Goal: Transaction & Acquisition: Purchase product/service

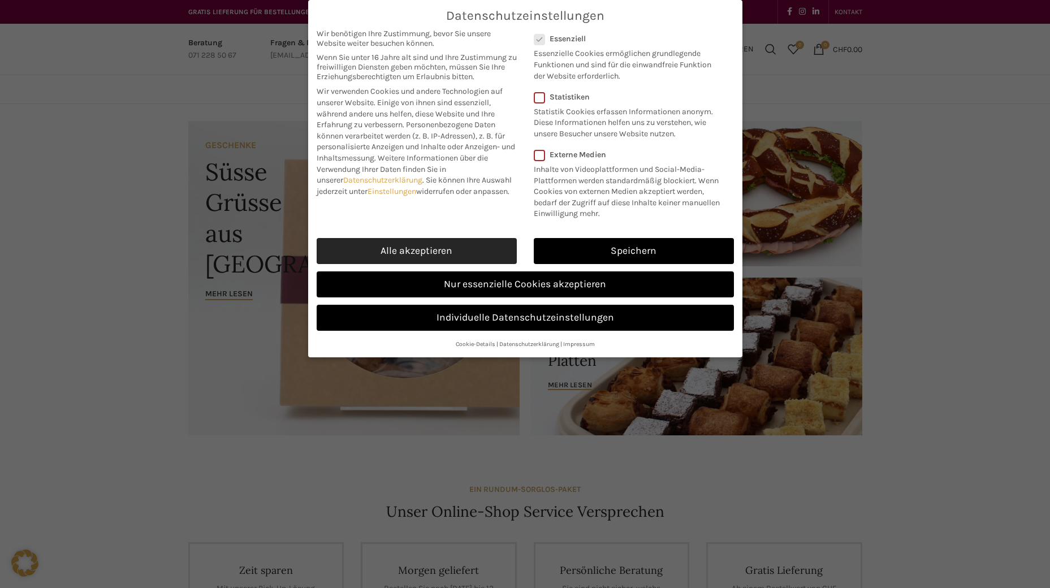
click at [423, 251] on link "Alle akzeptieren" at bounding box center [417, 251] width 200 height 26
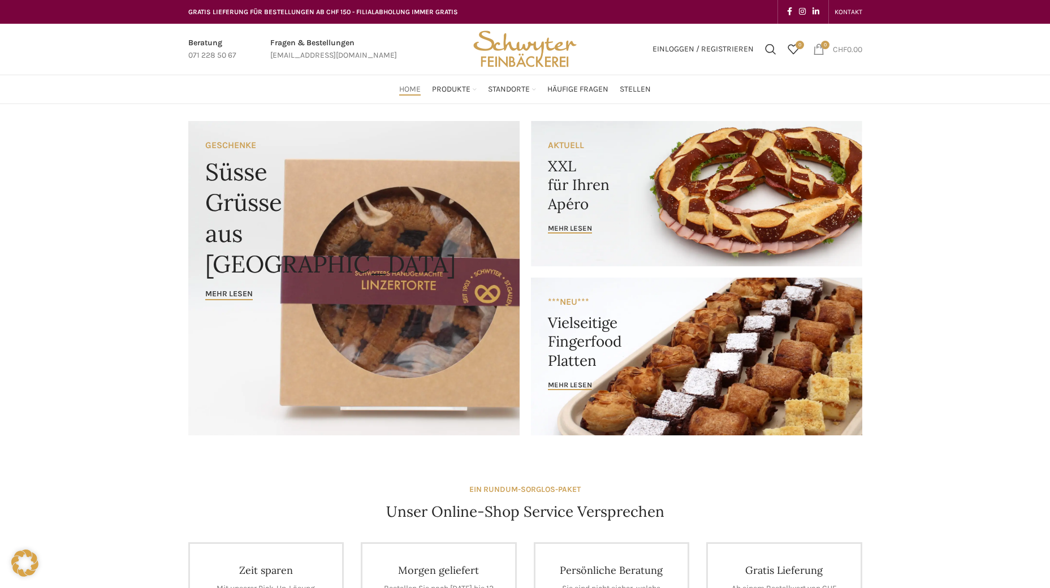
click at [819, 56] on link "0 items CHF 0.00" at bounding box center [837, 49] width 60 height 23
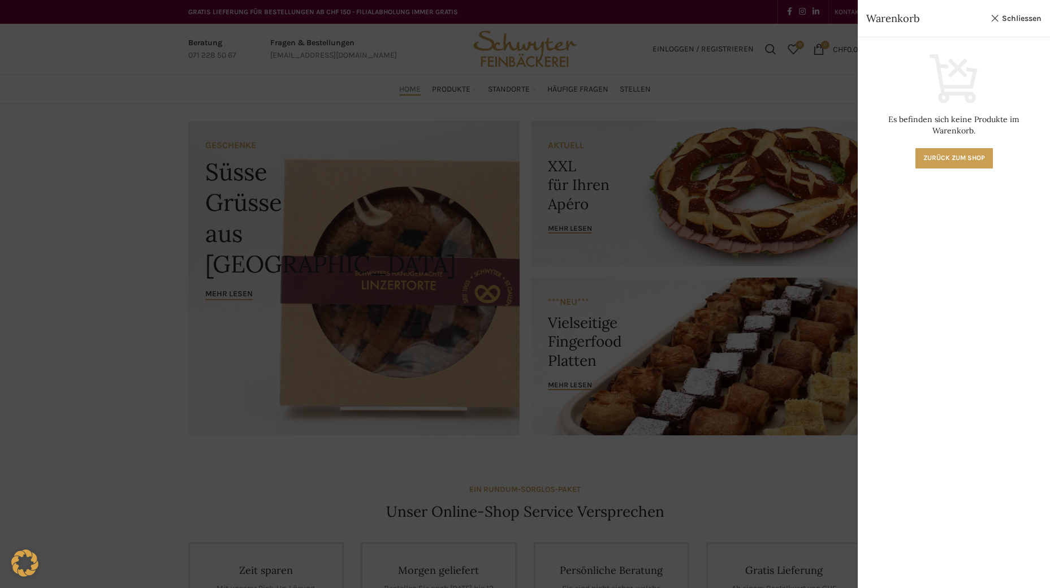
click at [785, 87] on div at bounding box center [525, 294] width 1050 height 588
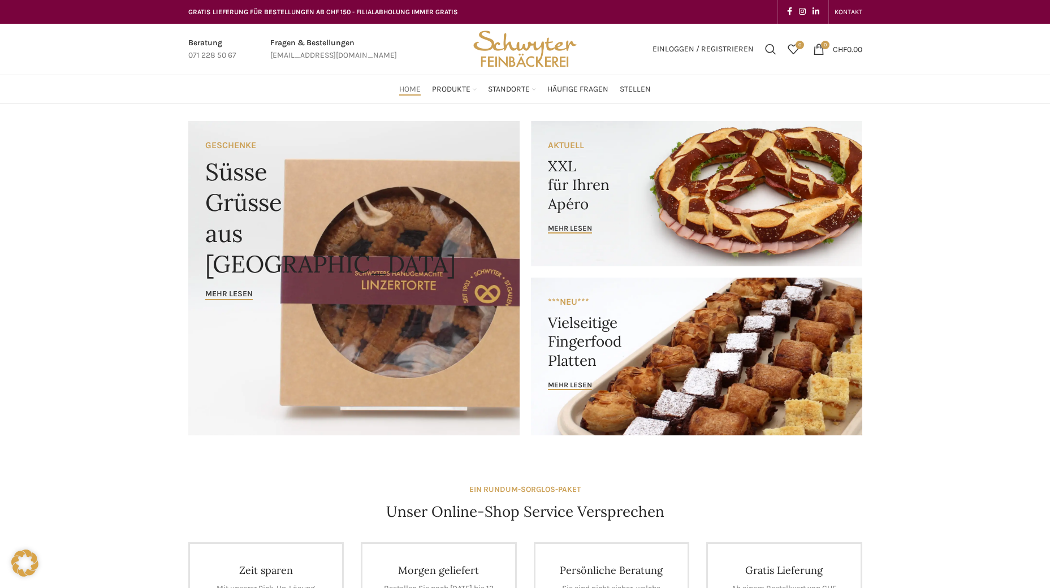
click at [183, 100] on div "Home Produkte PRODUKT KATEGORIEN Apéro & Häppchen Spezialitäten Gipfeli & Brötl…" at bounding box center [525, 89] width 685 height 23
click at [815, 55] on link "0 items CHF 0.00" at bounding box center [837, 49] width 60 height 23
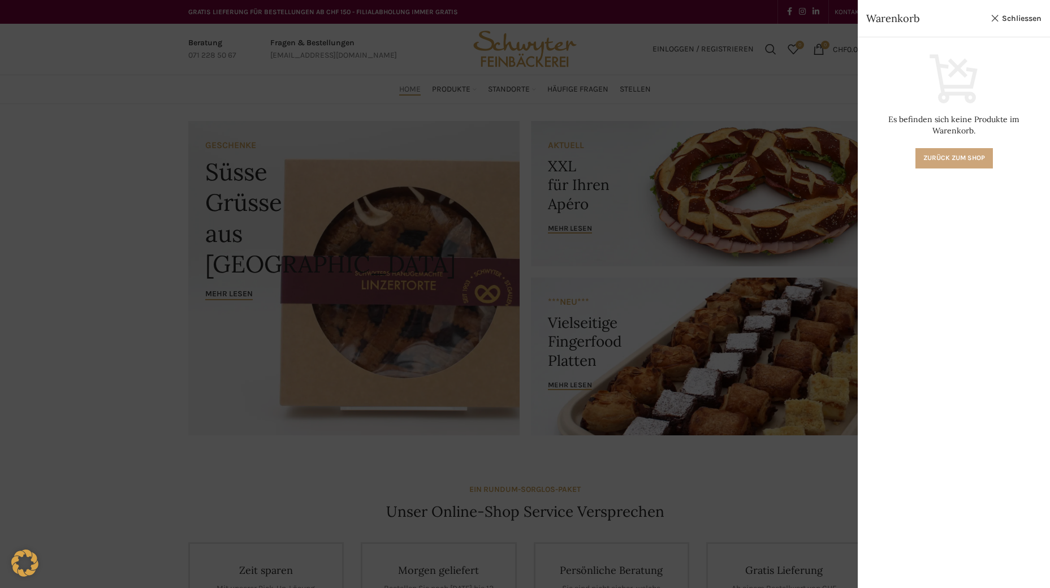
click at [919, 148] on link "Zurück zum Shop" at bounding box center [953, 158] width 77 height 20
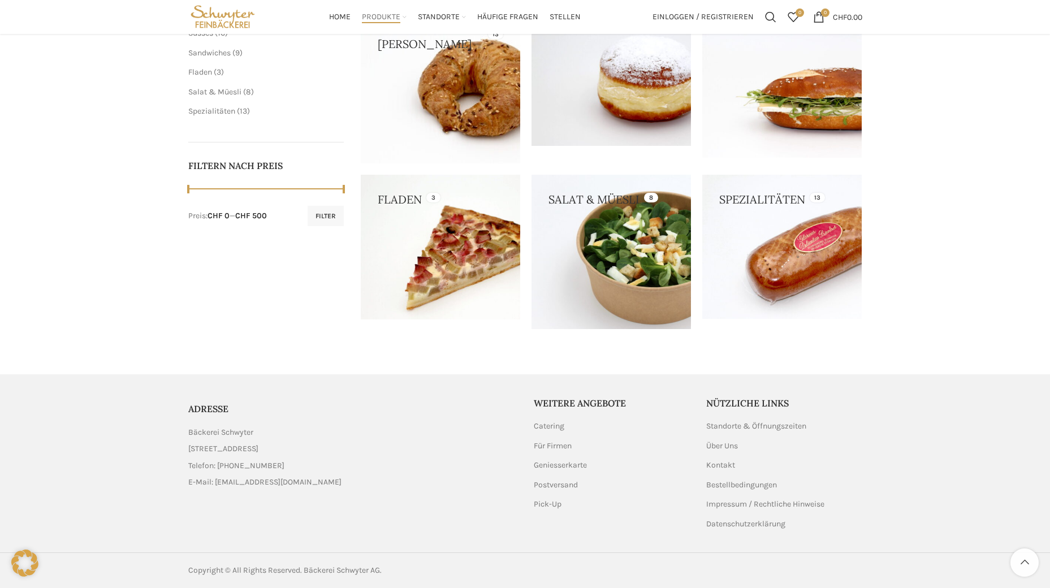
scroll to position [47, 0]
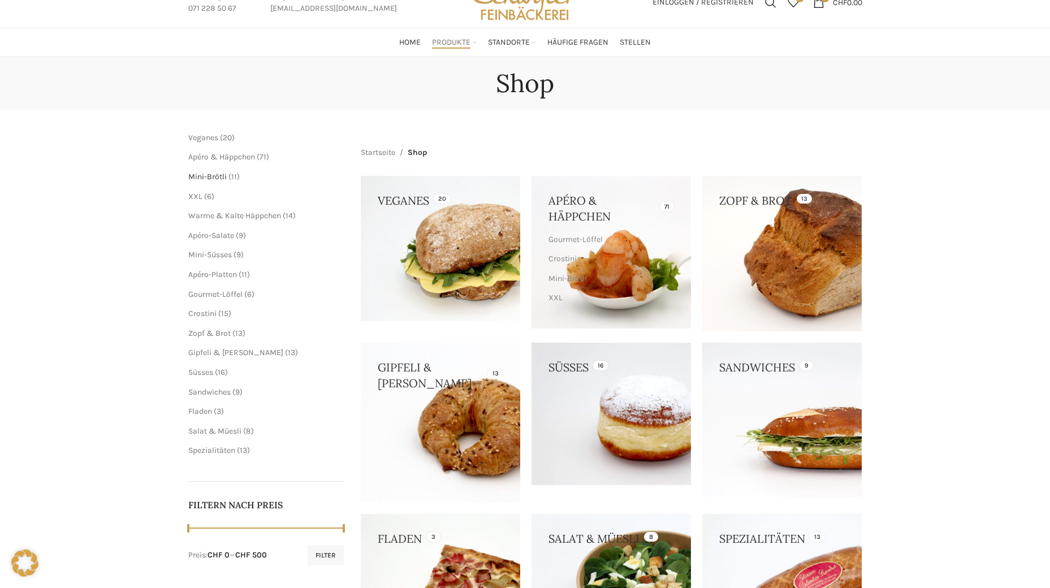
click at [216, 179] on span "Mini-Brötli" at bounding box center [207, 177] width 38 height 10
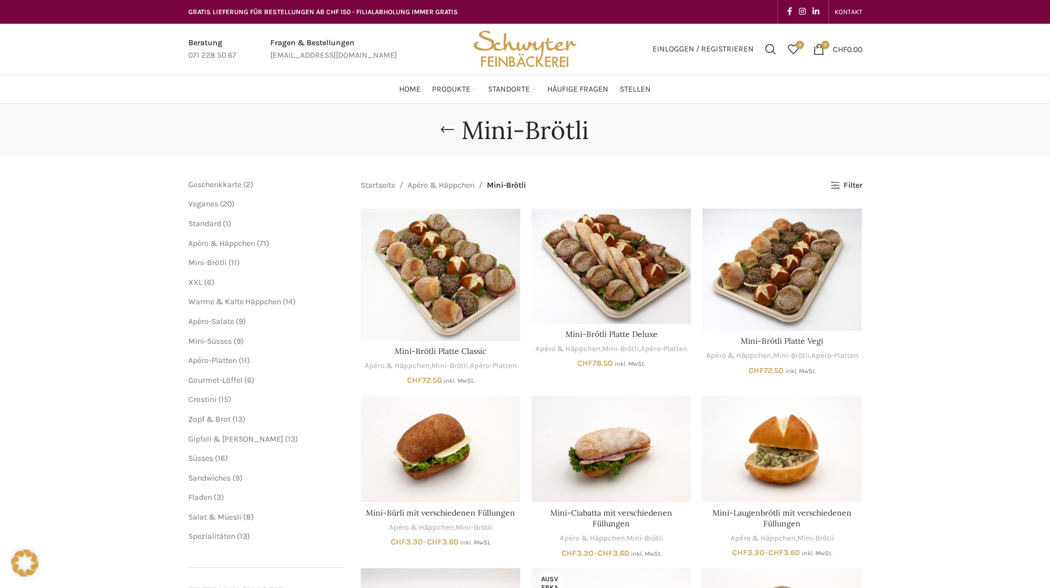
click at [210, 282] on span "6" at bounding box center [209, 283] width 5 height 10
click at [178, 284] on div "Mini-Brötli [GEOGRAPHIC_DATA] Geschenkkarte 2 2 Produkte Veganes 20 20 Produkte…" at bounding box center [525, 514] width 1050 height 821
click at [191, 283] on main "Schliessen Geschenkkarte 2 2 Produkte Veganes 20 20 Produkte Standard 1 1 Produ…" at bounding box center [525, 541] width 691 height 768
click at [191, 283] on span "XXL" at bounding box center [195, 283] width 14 height 10
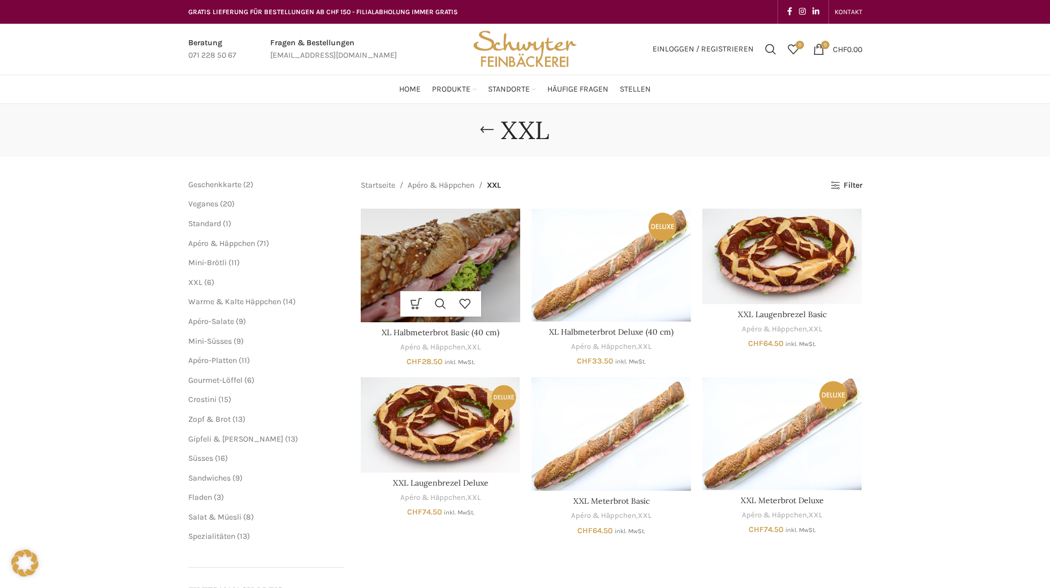
click at [417, 248] on img "XL Halbmeterbrot Basic (40 cm)" at bounding box center [440, 266] width 159 height 114
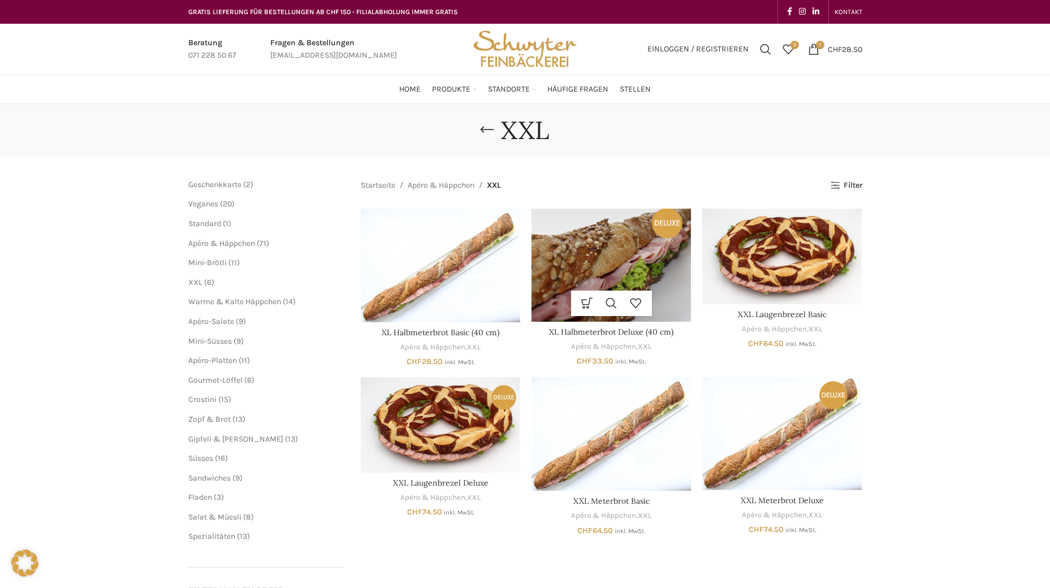
click at [632, 271] on img "XL Halbmeterbrot Deluxe (40 cm)" at bounding box center [610, 265] width 159 height 113
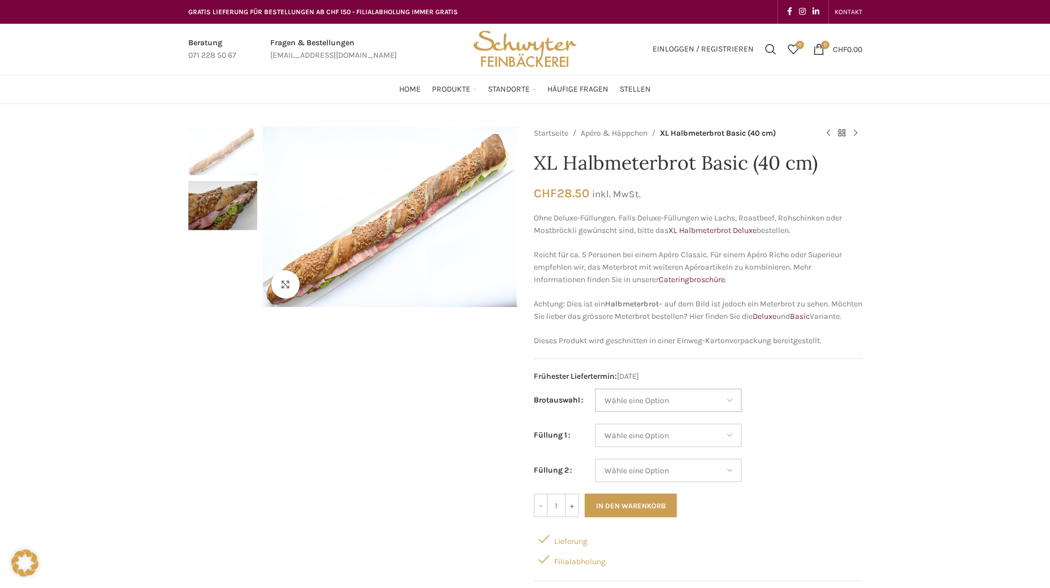
click at [710, 412] on select "Wähle eine Option Baguette Paillasse dunkel Paillasse knusper (Bild) Laugenbagu…" at bounding box center [668, 400] width 147 height 24
click at [317, 408] on div "Klicken um zu vergrössern" at bounding box center [352, 394] width 328 height 535
click at [709, 412] on select "Wähle eine Option Baguette Paillasse dunkel Paillasse knusper (Bild) Laugenbagu…" at bounding box center [668, 400] width 147 height 24
click at [644, 412] on select "Wähle eine Option Baguette Paillasse dunkel Paillasse knusper (Bild) Laugenbagu…" at bounding box center [668, 400] width 147 height 24
click at [645, 412] on select "Wähle eine Option Baguette Paillasse dunkel Paillasse knusper (Bild) Laugenbagu…" at bounding box center [668, 400] width 147 height 24
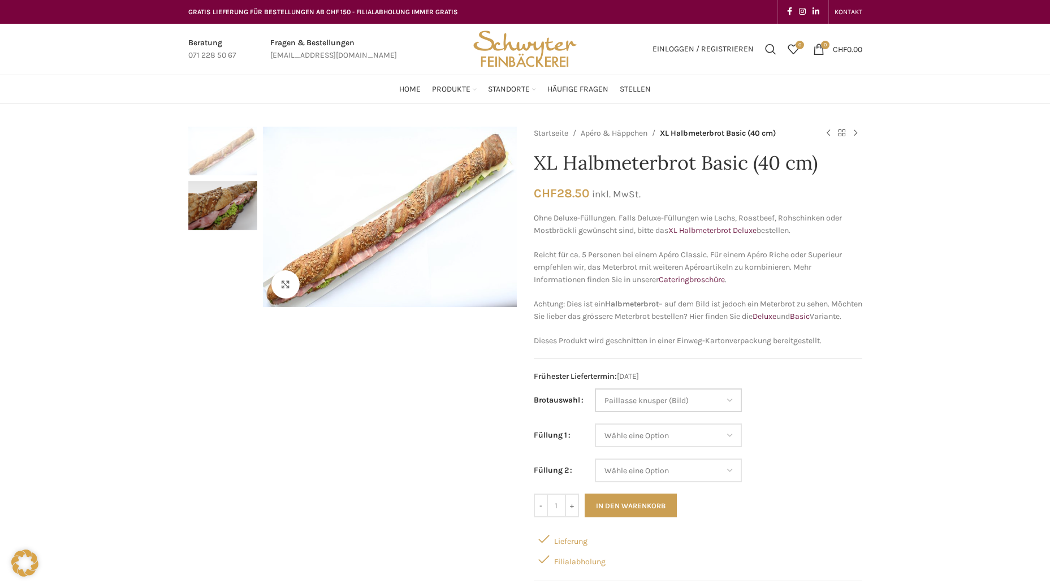
click at [595, 401] on select "Wähle eine Option Baguette Paillasse dunkel Paillasse knusper (Bild) Laugenbagu…" at bounding box center [668, 400] width 147 height 24
select select "Paillasse knusper (Bild)"
click at [660, 447] on select "Wähle eine Option Salami Schinken Fleischkäse Trutenschinken Appenzellerkäse Gr…" at bounding box center [668, 435] width 147 height 24
select select "Gruyère"
click at [595, 436] on select "Wähle eine Option Salami Schinken Fleischkäse Trutenschinken Appenzellerkäse Gr…" at bounding box center [668, 435] width 147 height 24
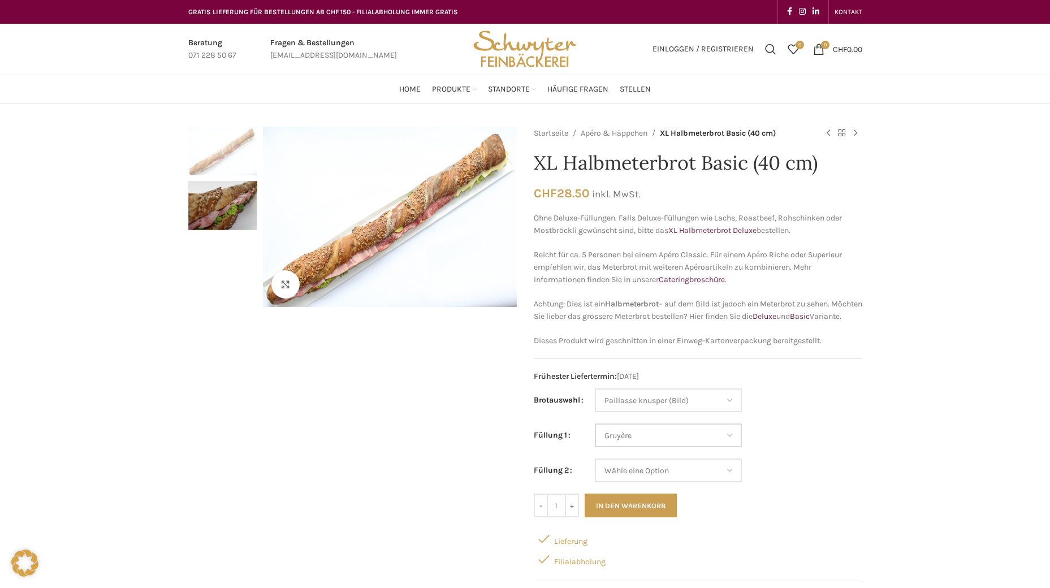
select select "Paillasse knusper (Bild)"
select select "Gruyère"
click at [662, 482] on select "Wähle eine Option Salami Schinken Fleischkäse Trutenschinken Appenzellerkäse Gr…" at bounding box center [668, 471] width 147 height 24
select select "Tomaten-Mozzarella"
click at [595, 471] on select "Wähle eine Option Salami Schinken Fleischkäse Trutenschinken Appenzellerkäse Gr…" at bounding box center [668, 471] width 147 height 24
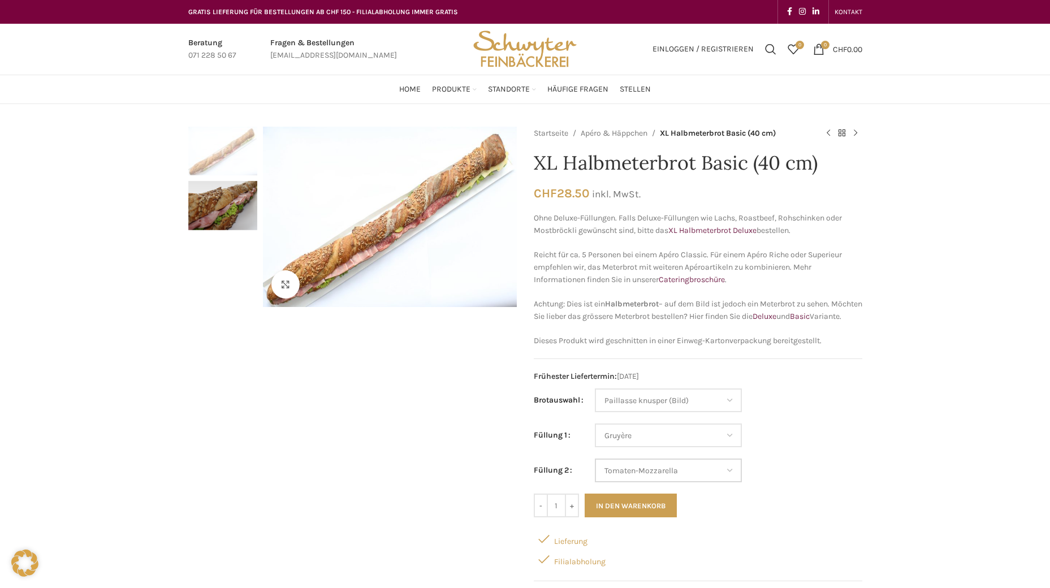
select select "Paillasse knusper (Bild)"
select select "Gruyère"
click at [698, 482] on select "Wähle eine Option Salami Schinken Fleischkäse Trutenschinken Appenzellerkäse Gr…" at bounding box center [668, 471] width 147 height 24
select select "Eimasse"
click at [595, 471] on select "Wähle eine Option Salami Schinken Fleischkäse Trutenschinken Appenzellerkäse Gr…" at bounding box center [668, 471] width 147 height 24
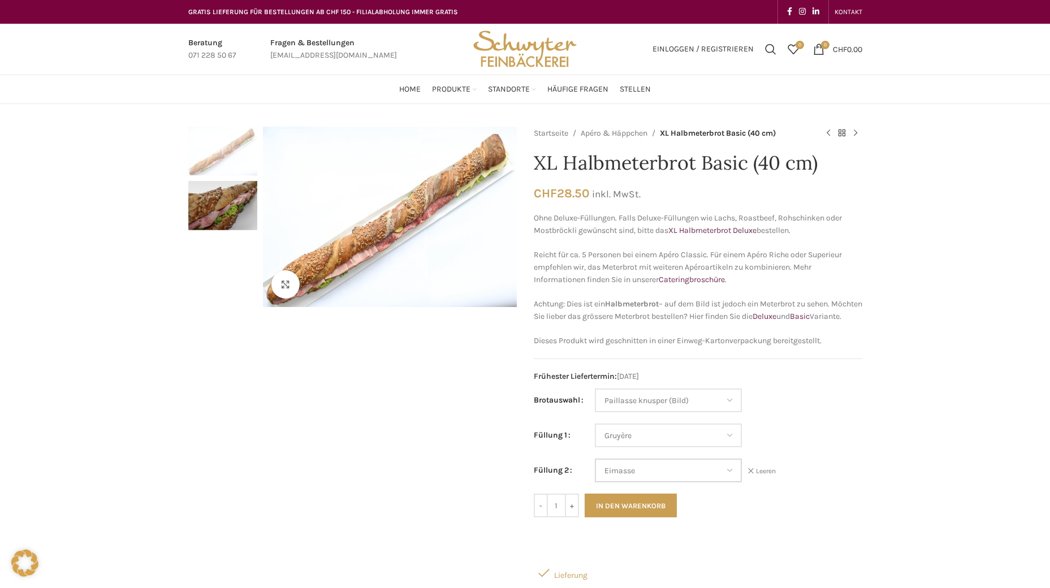
select select "Paillasse knusper (Bild)"
select select "Gruyère"
select select "Eimasse"
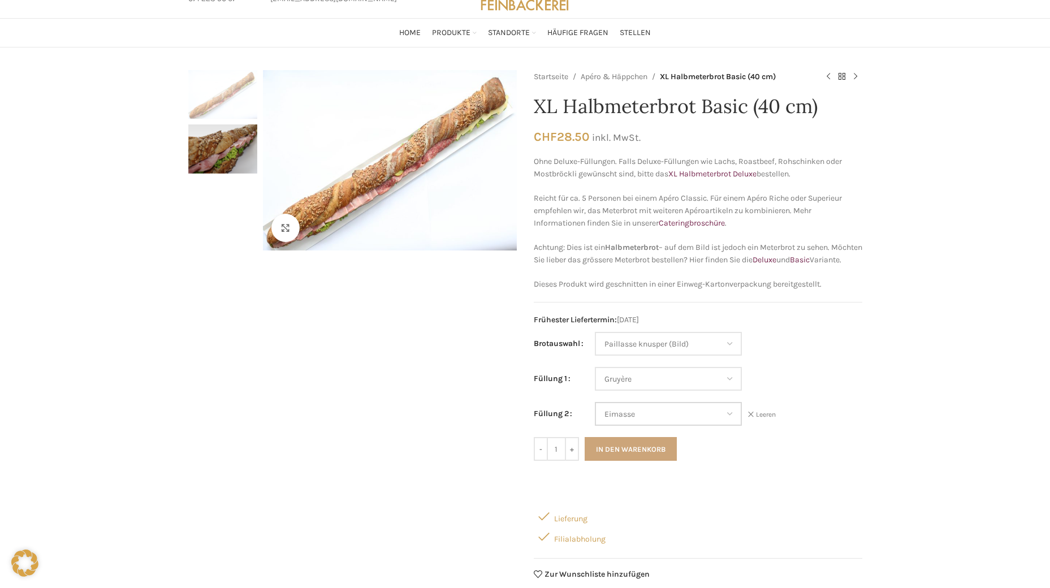
scroll to position [113, 0]
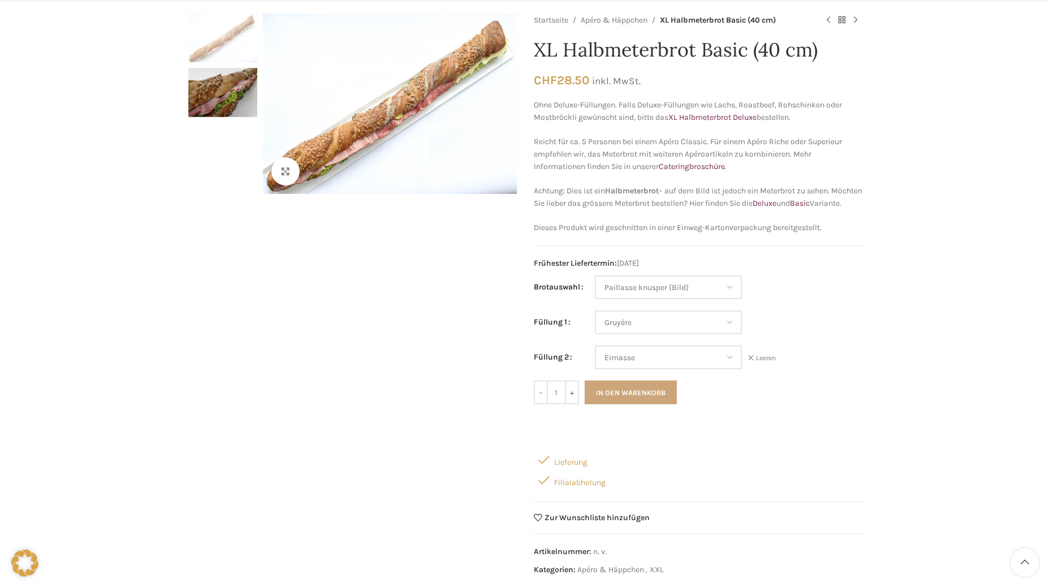
click at [633, 404] on button "In den Warenkorb" at bounding box center [631, 393] width 92 height 24
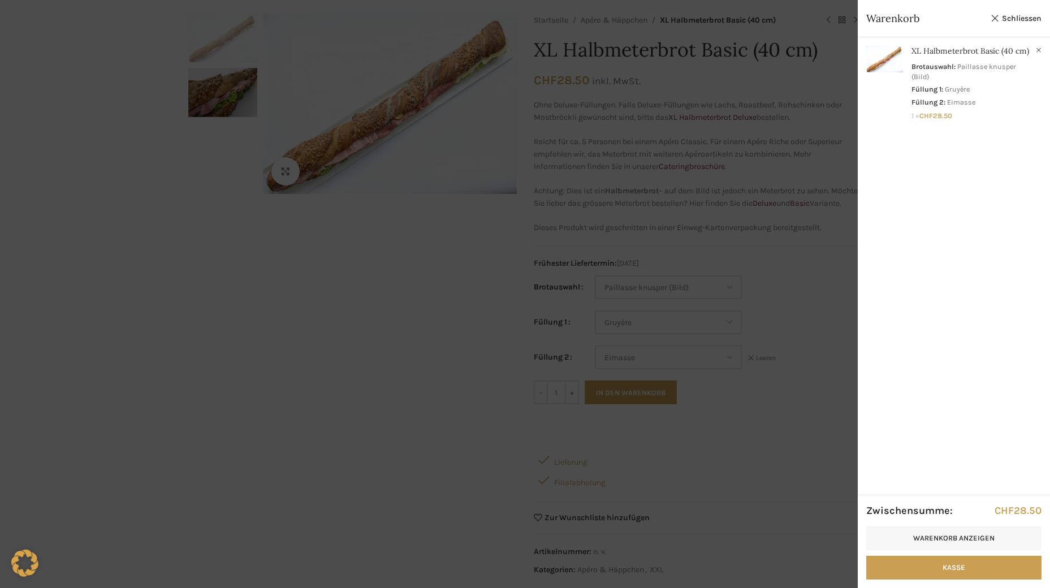
scroll to position [0, 0]
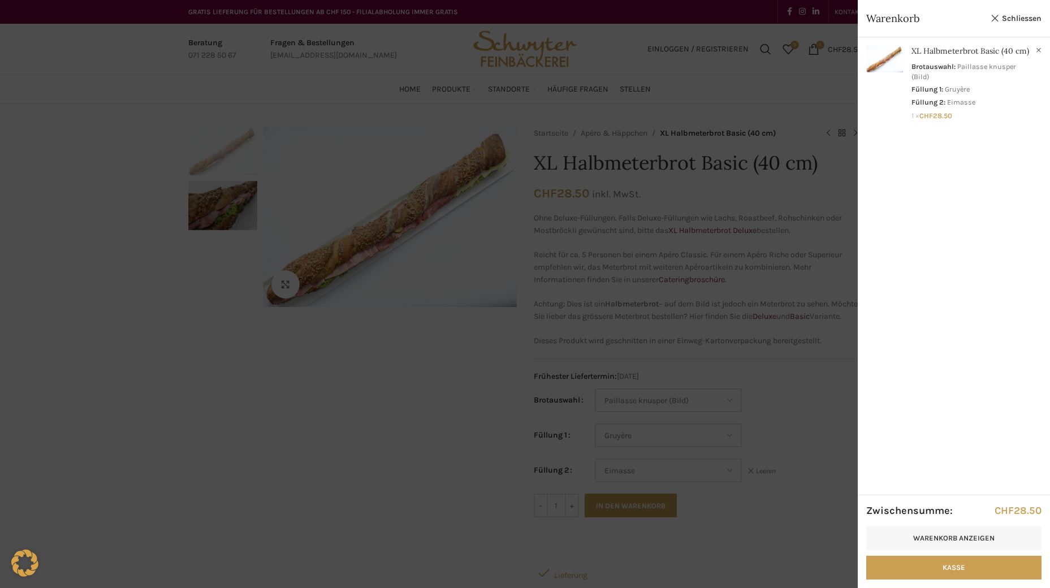
click at [227, 412] on div at bounding box center [525, 294] width 1050 height 588
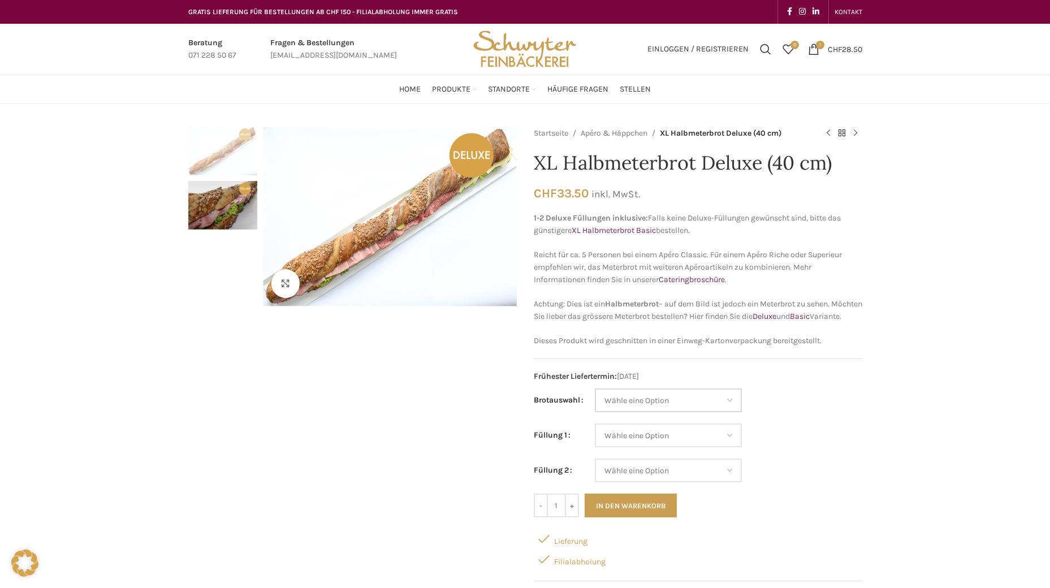
click at [691, 412] on select "Wähle eine Option Baguette Paillasse dunkel Paillasse knusper (Bild) Laugenbagu…" at bounding box center [668, 400] width 147 height 24
click at [595, 401] on select "Wähle eine Option Baguette Paillasse dunkel Paillasse knusper (Bild) Laugenbagu…" at bounding box center [668, 400] width 147 height 24
select select "Paillasse knusper (Bild)"
click at [676, 447] on select "Wähle eine Option Lachs (Deluxe) Roastbeef (Deluxe) Rohschinken (Deluxe) Mostbr…" at bounding box center [668, 435] width 147 height 24
select select "Roastbeef (Deluxe)"
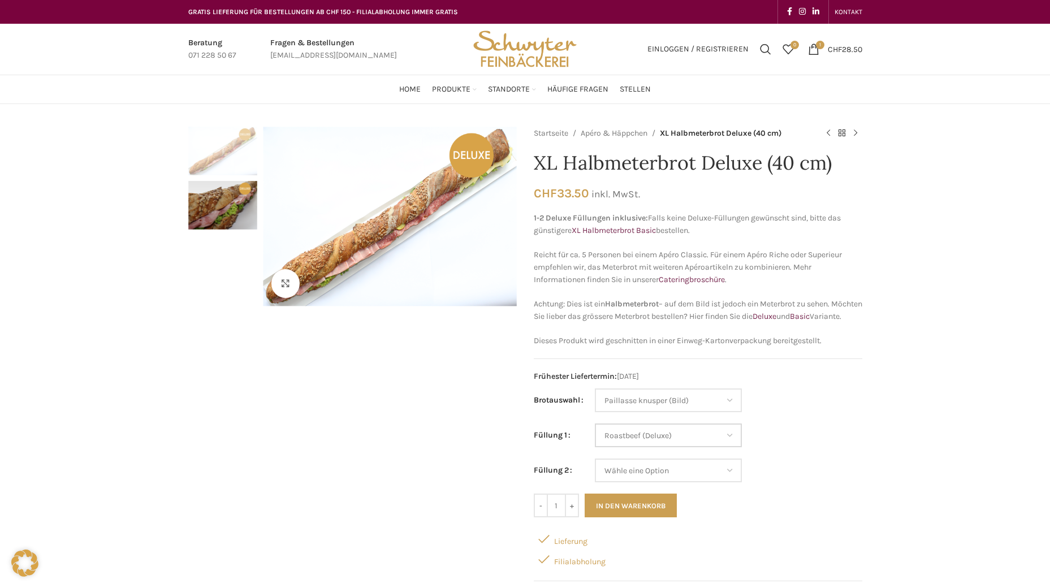
click at [595, 436] on select "Wähle eine Option Lachs (Deluxe) Roastbeef (Deluxe) Rohschinken (Deluxe) Mostbr…" at bounding box center [668, 435] width 147 height 24
select select "Paillasse knusper (Bild)"
select select "Roastbeef (Deluxe)"
click at [688, 478] on select "Wähle eine Option Lachs (Deluxe) Roastbeef (Deluxe) Rohschinken (Deluxe) Mostbr…" at bounding box center [668, 471] width 147 height 24
select select "Lachs (Deluxe)"
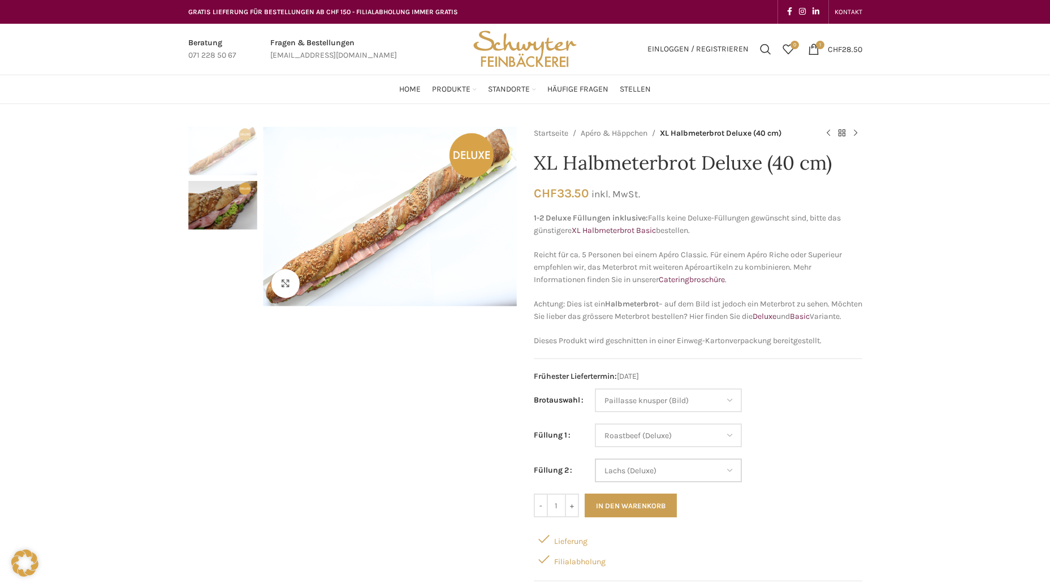
click at [595, 471] on select "Wähle eine Option Lachs (Deluxe) Roastbeef (Deluxe) Rohschinken (Deluxe) Mostbr…" at bounding box center [668, 471] width 147 height 24
select select "Paillasse knusper (Bild)"
select select "Roastbeef (Deluxe)"
select select "Lachs (Deluxe)"
click at [660, 517] on button "In den Warenkorb" at bounding box center [631, 506] width 92 height 24
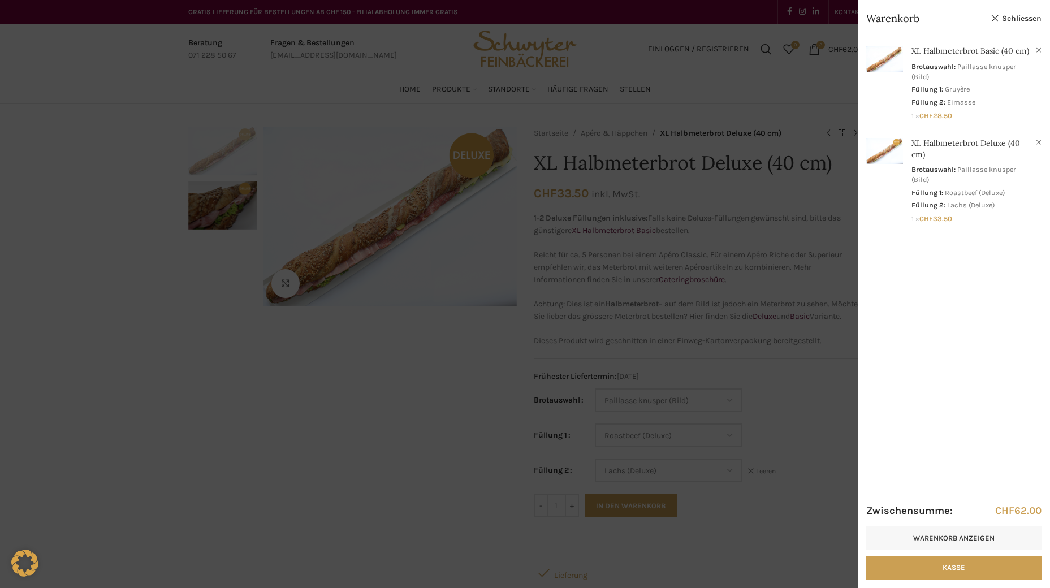
click at [430, 447] on div at bounding box center [525, 294] width 1050 height 588
